Goal: Task Accomplishment & Management: Use online tool/utility

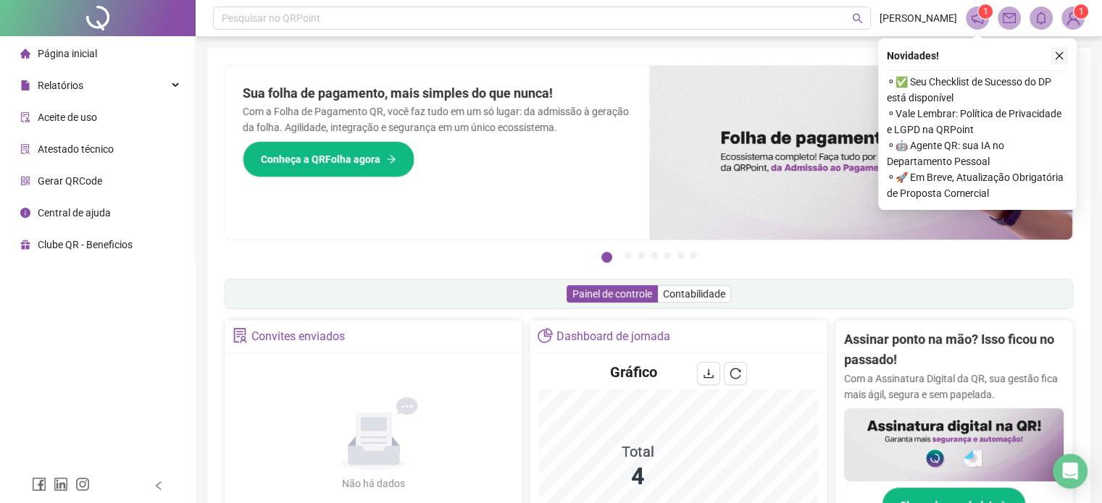
click at [1058, 57] on icon "close" at bounding box center [1059, 56] width 10 height 10
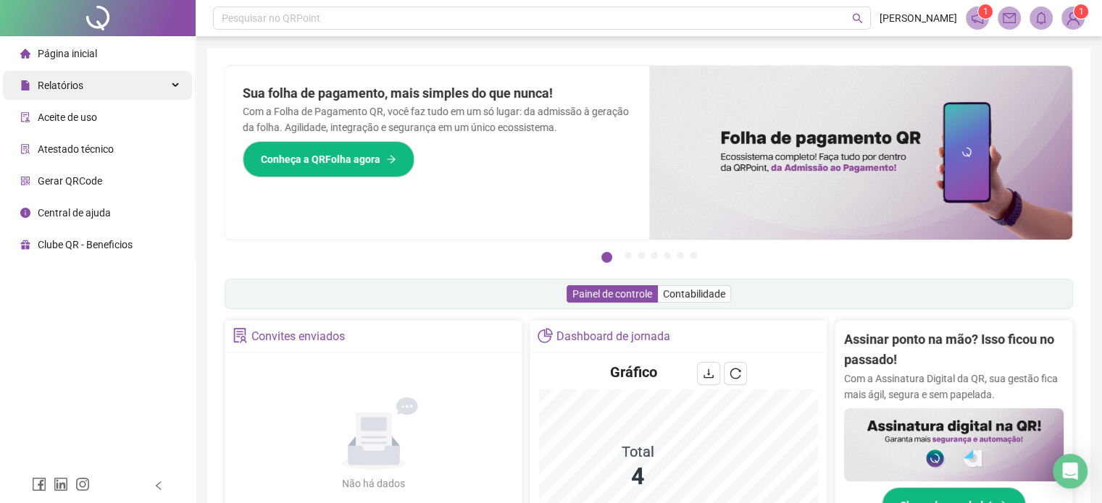
click at [71, 75] on span "Relatórios" at bounding box center [51, 85] width 63 height 29
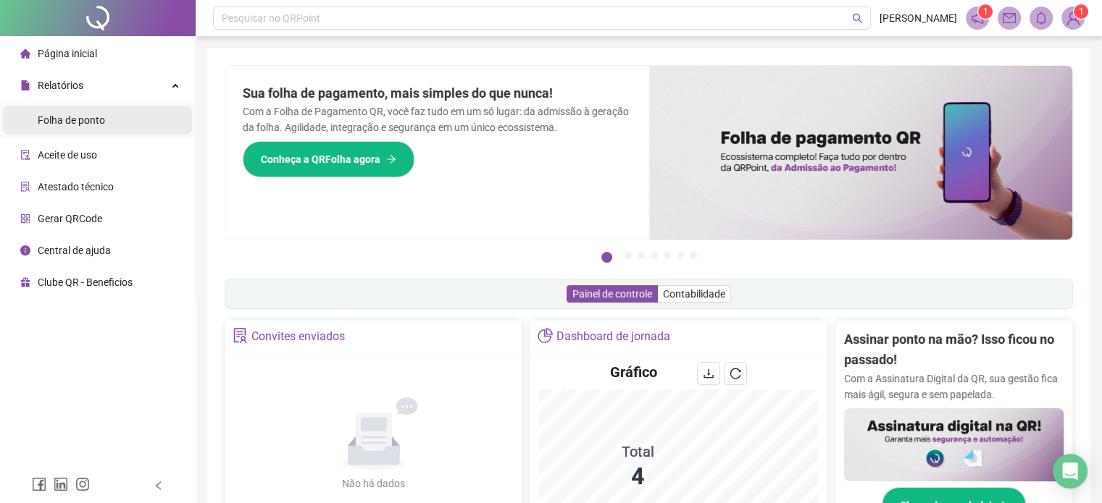
click at [72, 112] on div "Folha de ponto" at bounding box center [71, 120] width 67 height 29
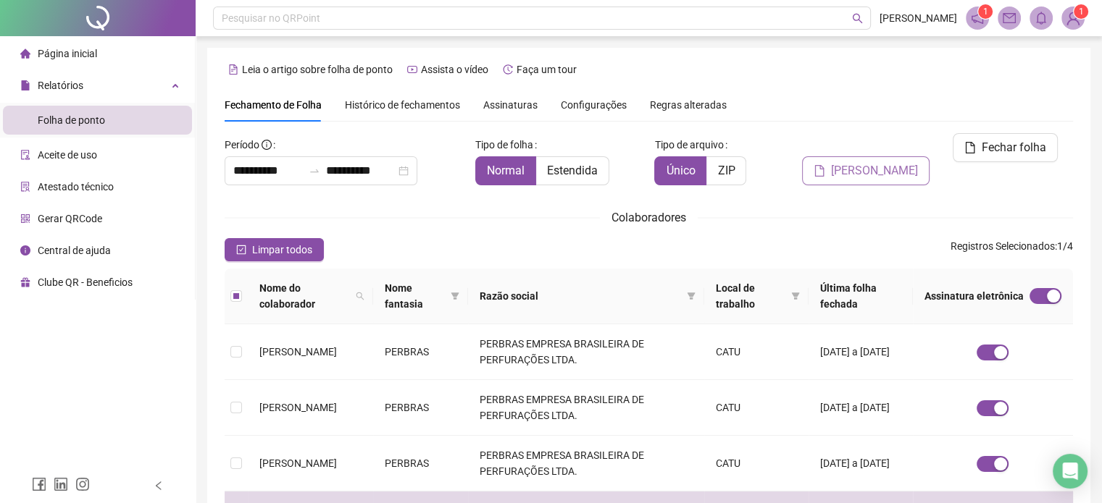
click at [909, 162] on span "[PERSON_NAME]" at bounding box center [874, 170] width 87 height 17
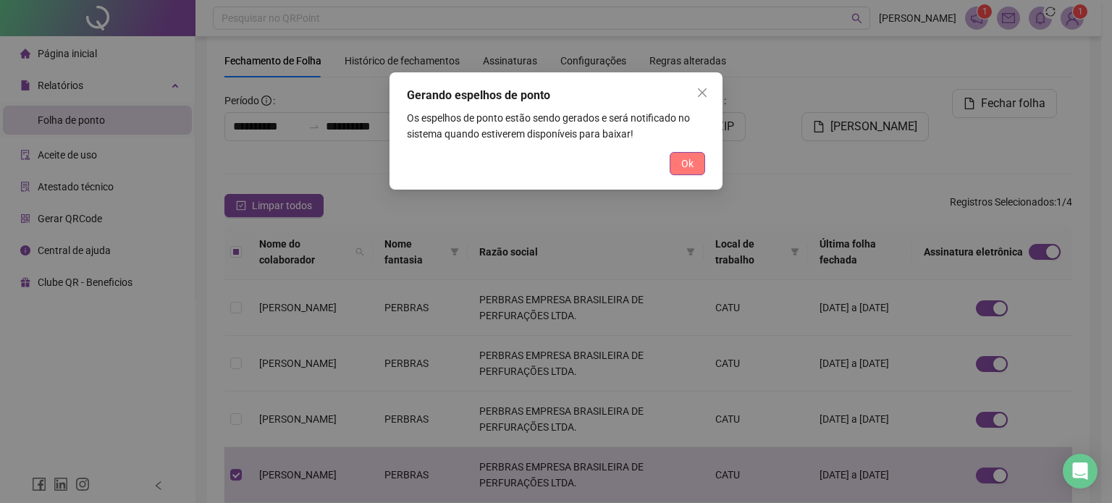
click at [687, 166] on span "Ok" at bounding box center [688, 164] width 12 height 16
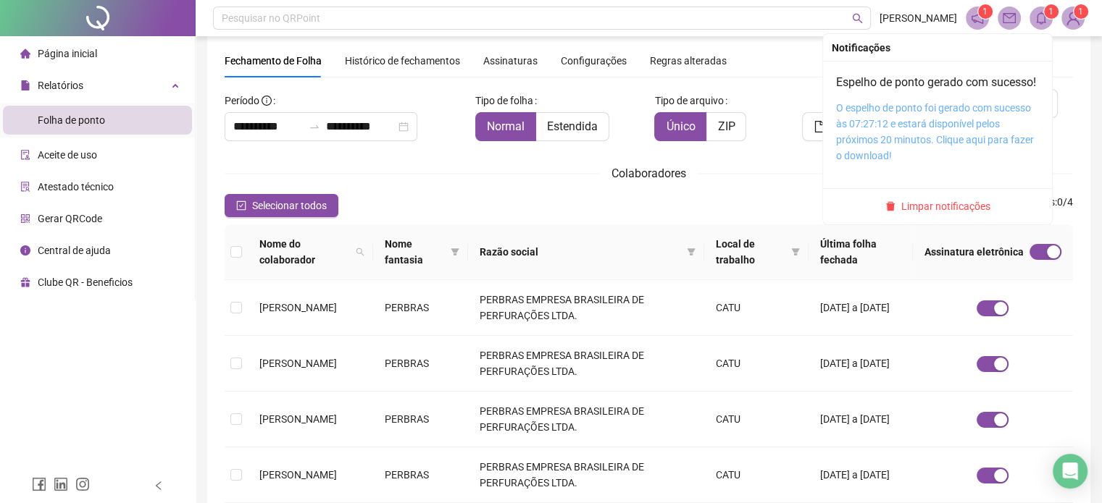
click at [906, 137] on link "O espelho de ponto foi gerado com sucesso às 07:27:12 e estará disponível pelos…" at bounding box center [935, 131] width 198 height 59
